Goal: Information Seeking & Learning: Learn about a topic

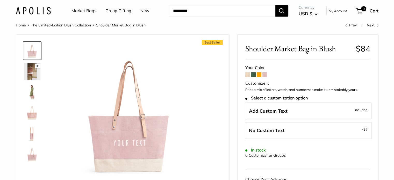
drag, startPoint x: 278, startPoint y: 97, endPoint x: 278, endPoint y: 100, distance: 2.9
click at [278, 97] on span "Select a customization option" at bounding box center [276, 98] width 62 height 5
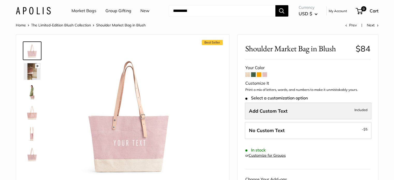
click at [275, 111] on span "Add Custom Text" at bounding box center [268, 111] width 39 height 6
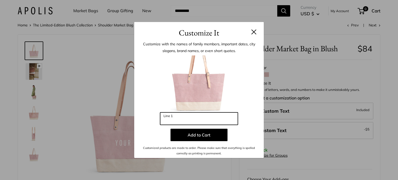
click at [182, 120] on input "Line 1" at bounding box center [199, 118] width 78 height 12
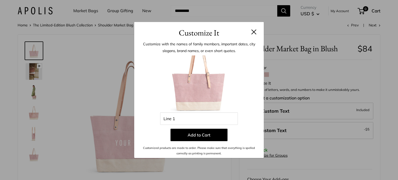
click at [254, 31] on button at bounding box center [253, 31] width 5 height 5
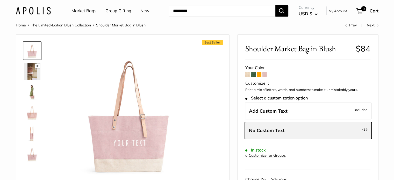
click at [280, 134] on label "No Custom Text - $5" at bounding box center [308, 130] width 127 height 17
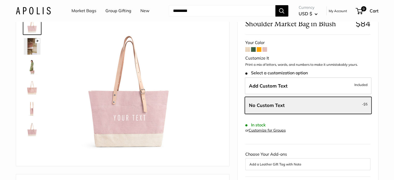
scroll to position [52, 0]
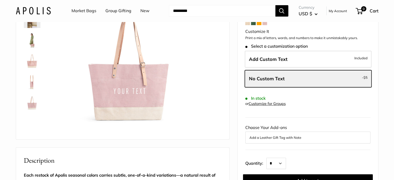
click at [260, 138] on button "Add a Leather Gift Tag with Note" at bounding box center [308, 137] width 117 height 6
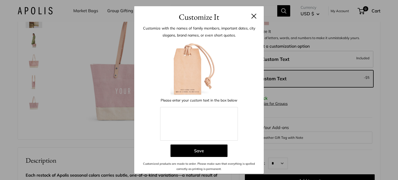
click at [253, 20] on h3 "Customize It" at bounding box center [199, 17] width 114 height 12
click at [255, 18] on button at bounding box center [253, 15] width 5 height 5
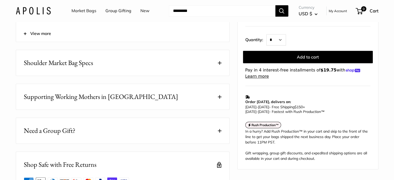
scroll to position [259, 0]
click at [85, 67] on span "Shoulder Market Bag Specs" at bounding box center [58, 62] width 69 height 10
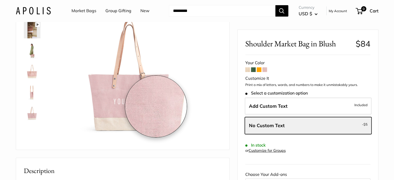
scroll to position [0, 0]
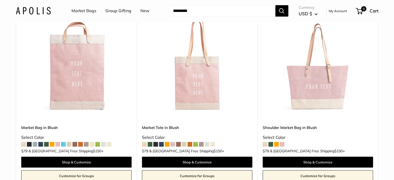
click at [0, 0] on img at bounding box center [0, 0] width 0 height 0
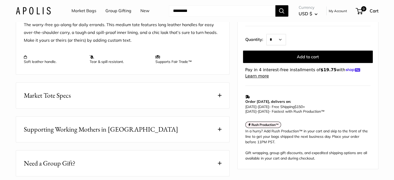
scroll to position [311, 0]
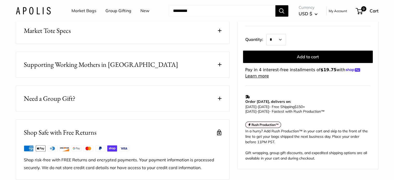
click at [89, 44] on button "Market Tote Specs" at bounding box center [122, 31] width 213 height 26
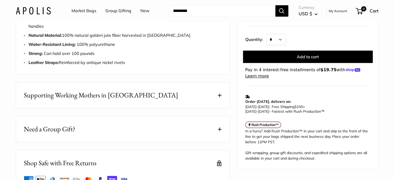
scroll to position [363, 0]
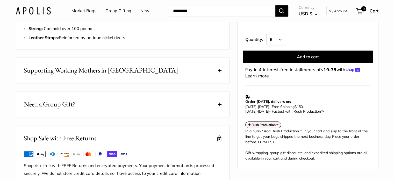
click at [111, 75] on span "Supporting Working Mothers in [GEOGRAPHIC_DATA]" at bounding box center [101, 70] width 154 height 10
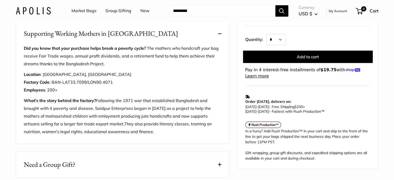
scroll to position [466, 0]
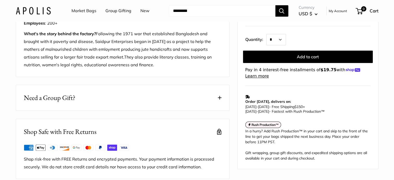
drag, startPoint x: 140, startPoint y: 62, endPoint x: 82, endPoint y: 60, distance: 58.6
click at [82, 60] on p "What's the story behind the factory? Following the 1971 war that established Ba…" at bounding box center [123, 49] width 198 height 39
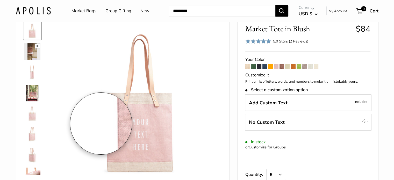
scroll to position [0, 0]
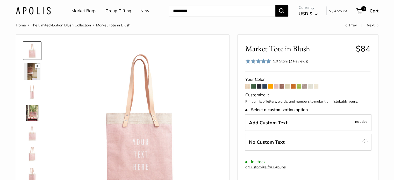
click at [80, 12] on link "Market Bags" at bounding box center [84, 11] width 25 height 8
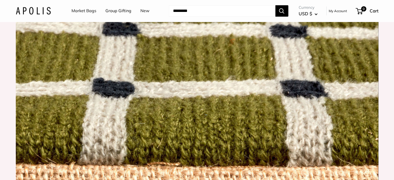
scroll to position [492, 0]
